Goal: Navigation & Orientation: Find specific page/section

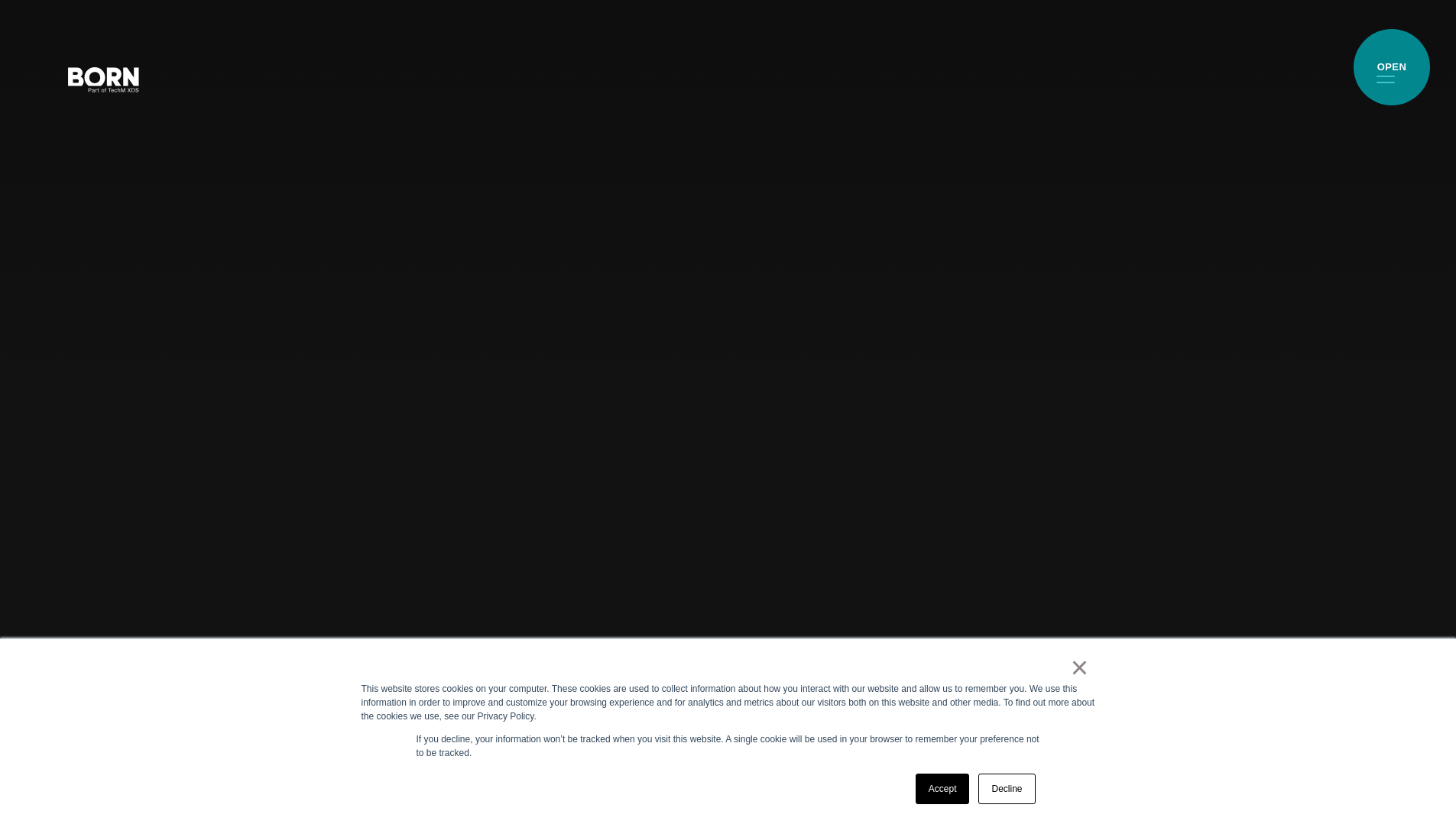
click at [1378, 70] on button "Primary Menu" at bounding box center [1385, 79] width 37 height 32
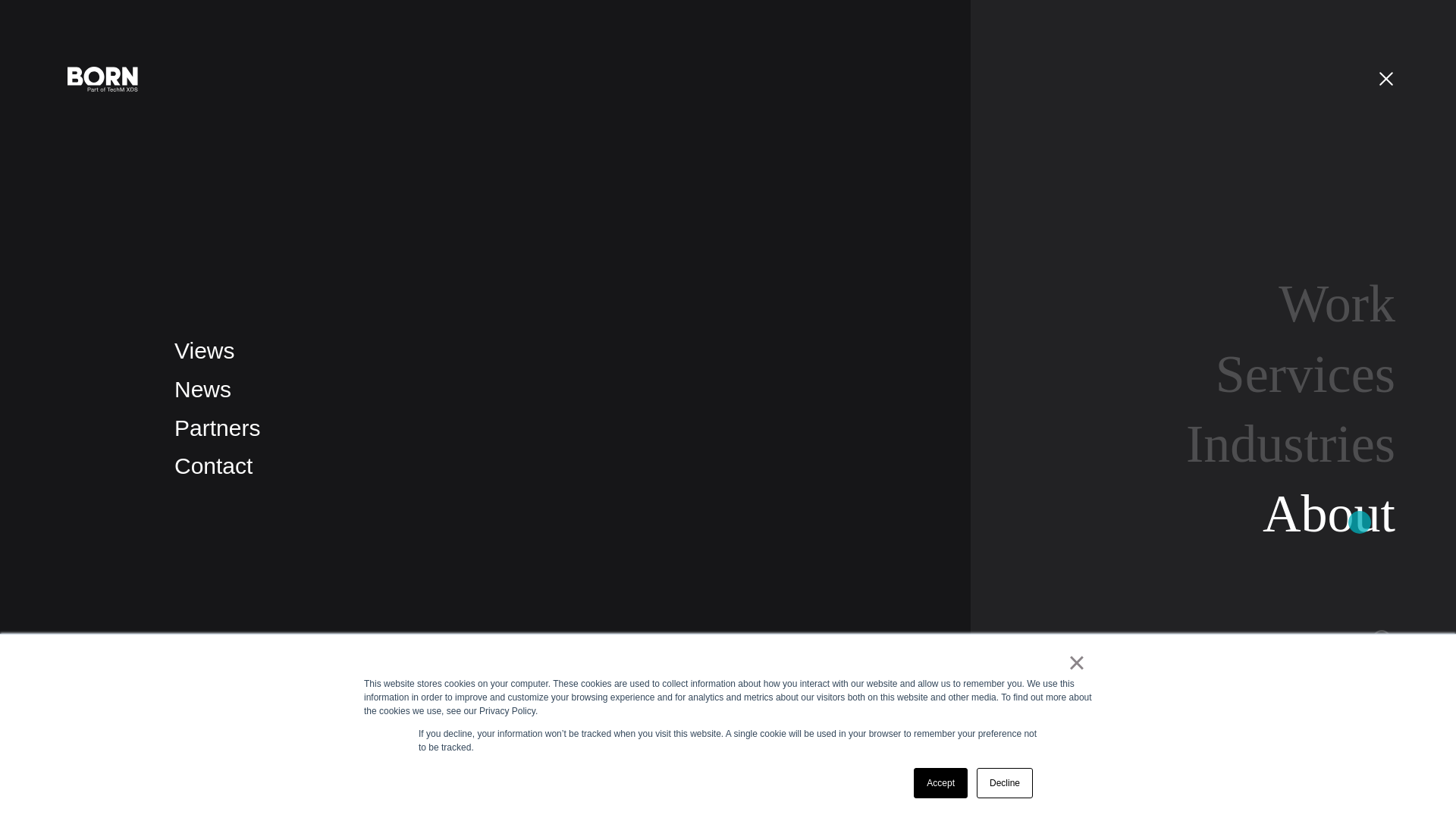
click at [1359, 523] on link "About" at bounding box center [1329, 513] width 133 height 58
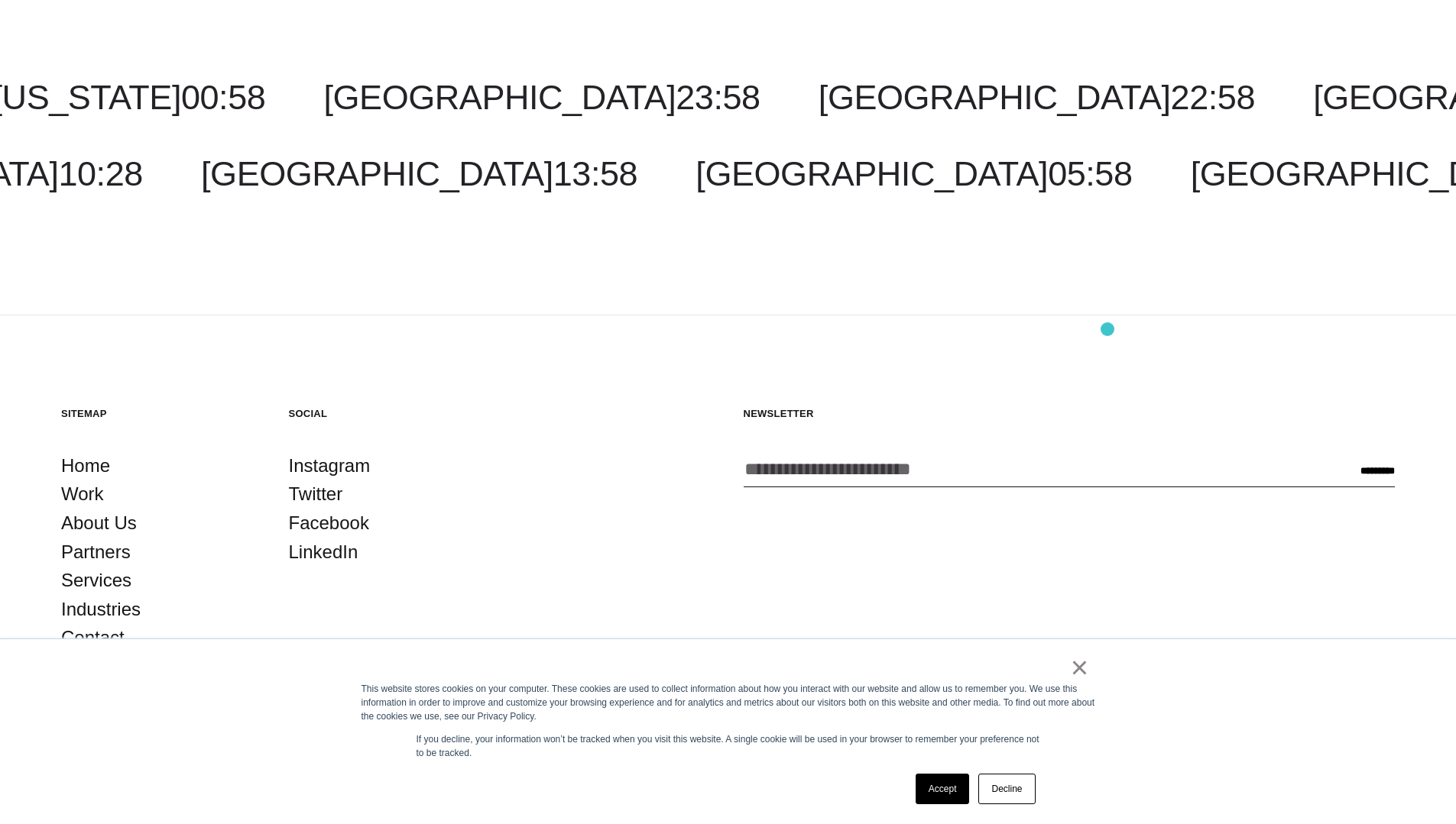
scroll to position [6201, 0]
click at [1004, 789] on link "Decline" at bounding box center [1006, 789] width 57 height 31
